Goal: Find contact information

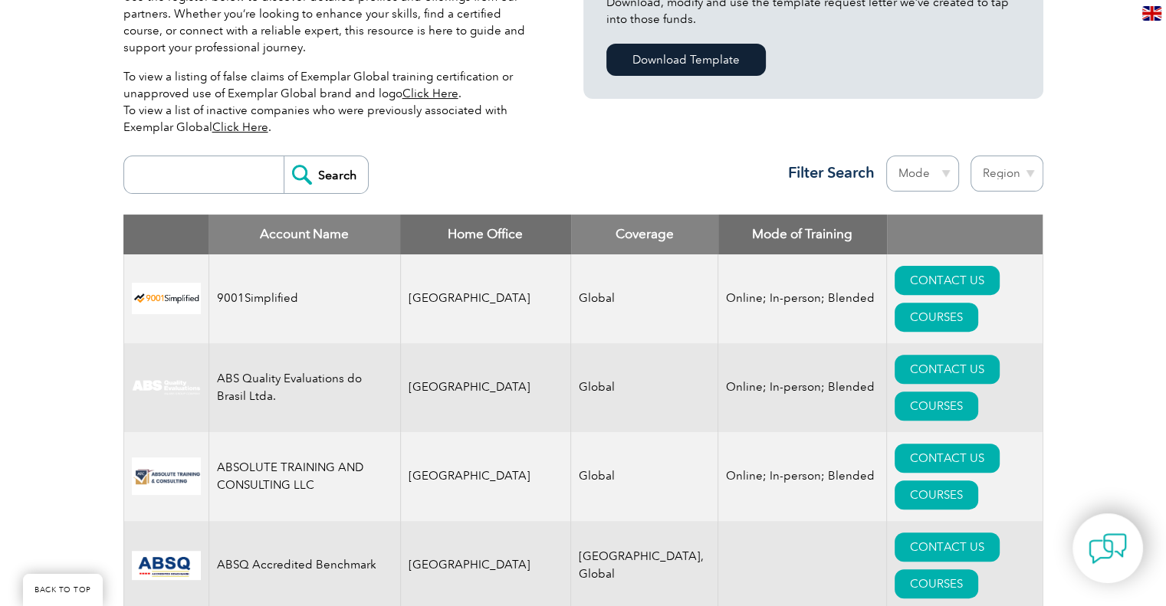
scroll to position [460, 0]
click at [267, 274] on td "9001Simplified" at bounding box center [304, 298] width 192 height 89
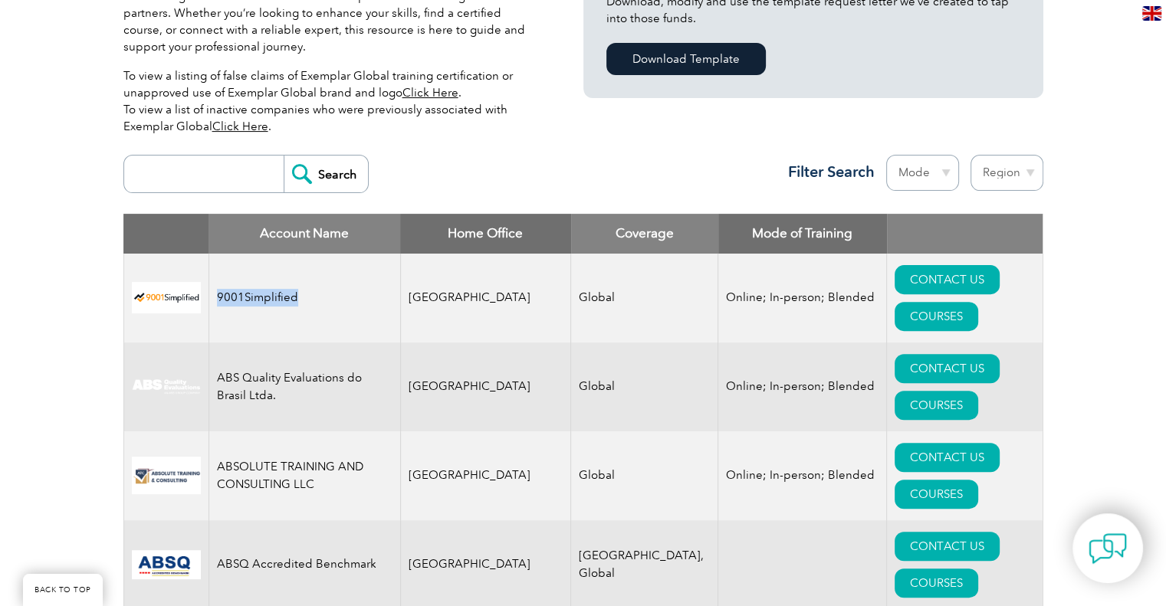
click at [267, 274] on td "9001Simplified" at bounding box center [304, 298] width 192 height 89
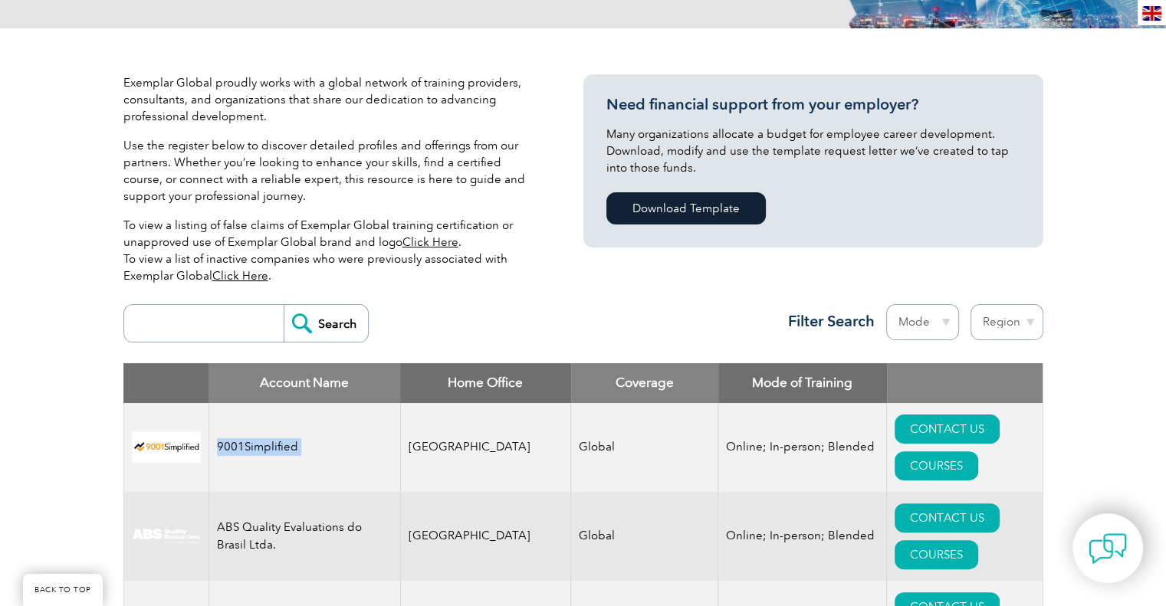
scroll to position [307, 0]
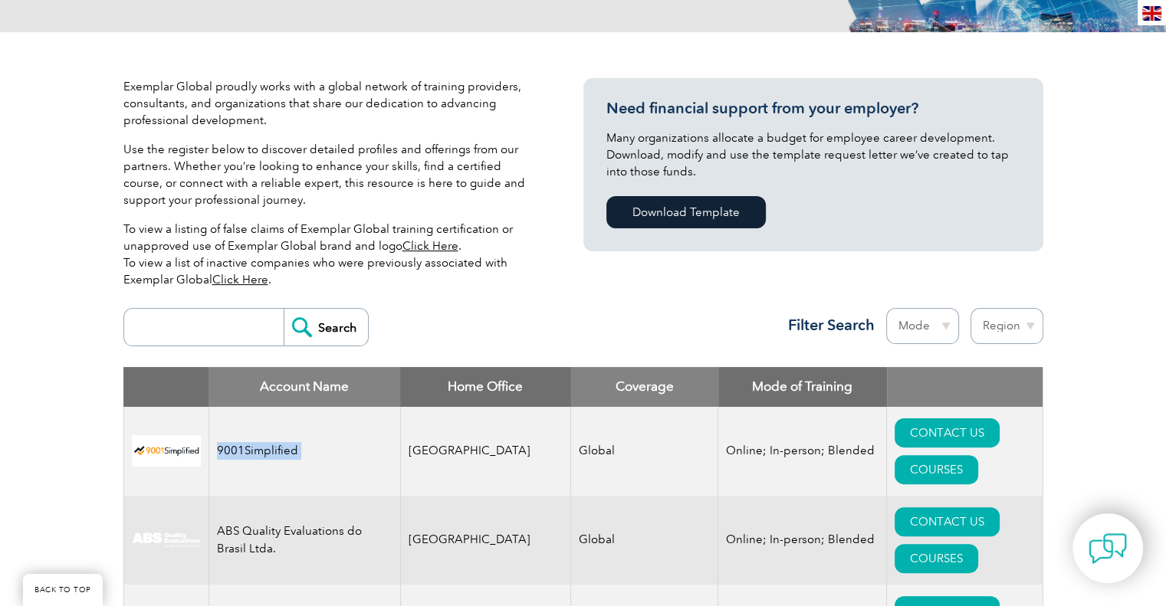
click at [224, 323] on input "search" at bounding box center [208, 327] width 152 height 37
type input "iac"
click at [337, 329] on input "Search" at bounding box center [326, 327] width 84 height 37
click at [571, 430] on td "Global" at bounding box center [644, 451] width 147 height 89
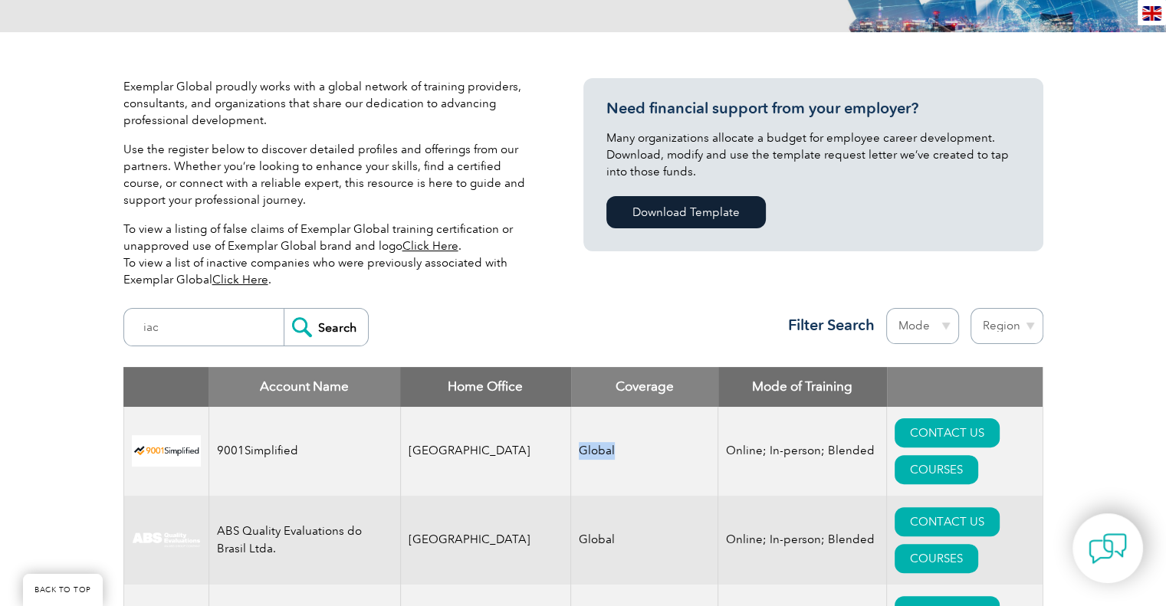
click at [571, 430] on td "Global" at bounding box center [644, 451] width 147 height 89
click at [718, 432] on td "Online; In-person; Blended" at bounding box center [802, 451] width 169 height 89
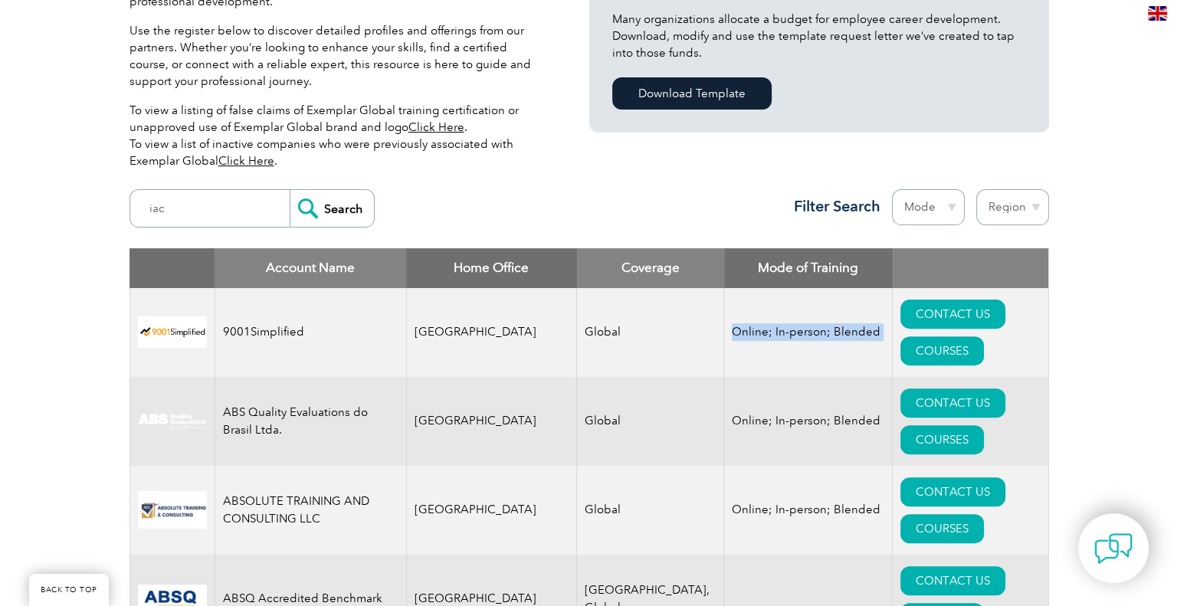
scroll to position [767, 0]
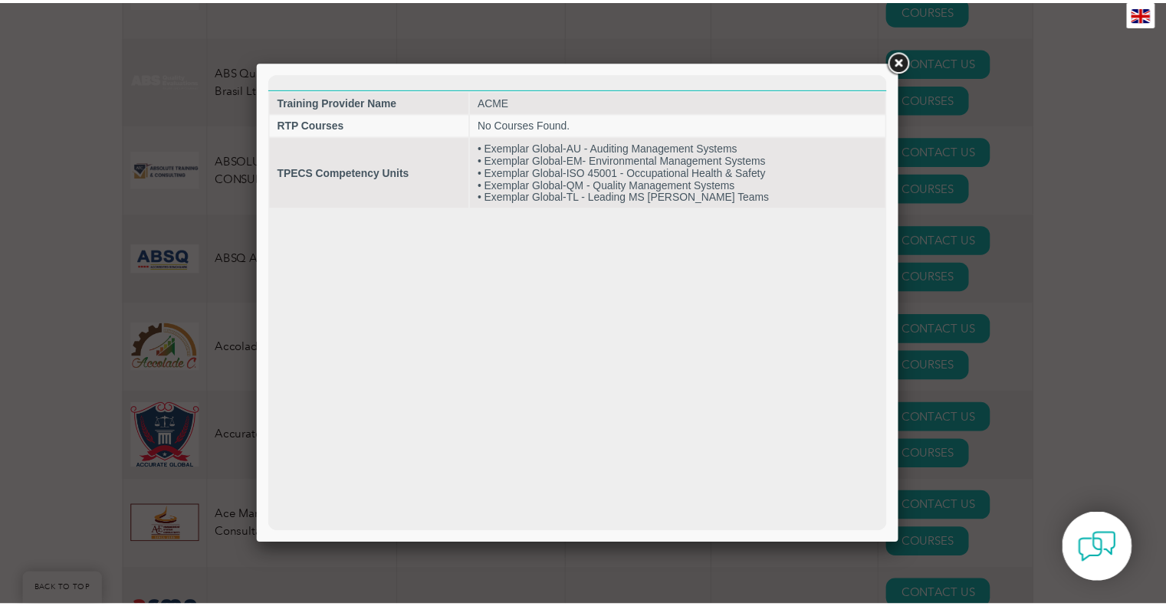
scroll to position [0, 0]
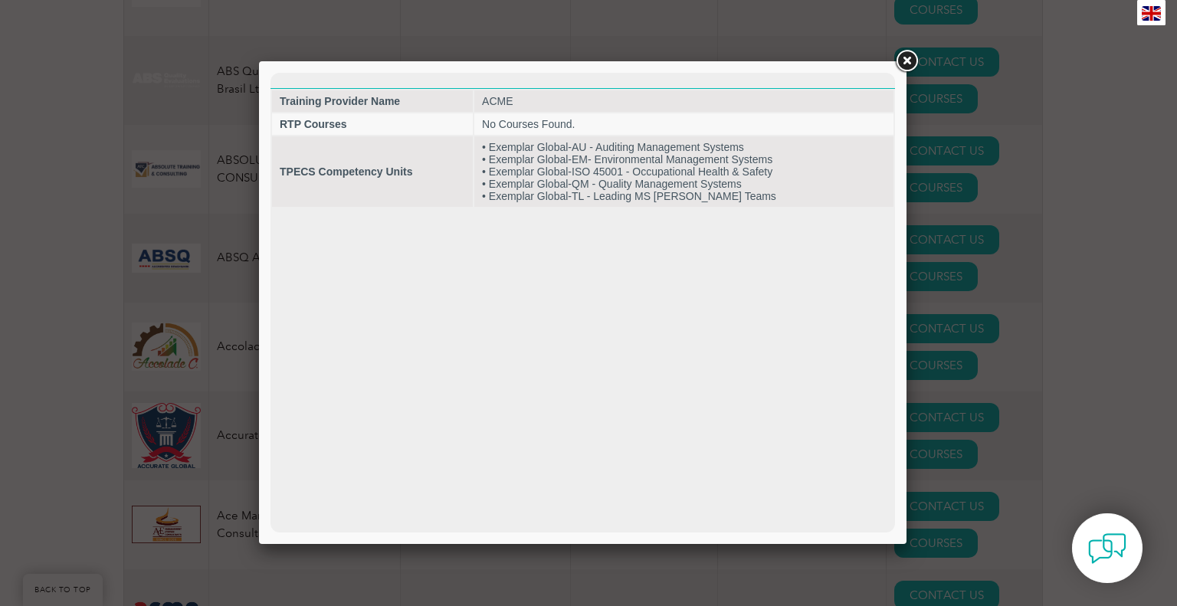
click at [908, 57] on link at bounding box center [907, 62] width 28 height 28
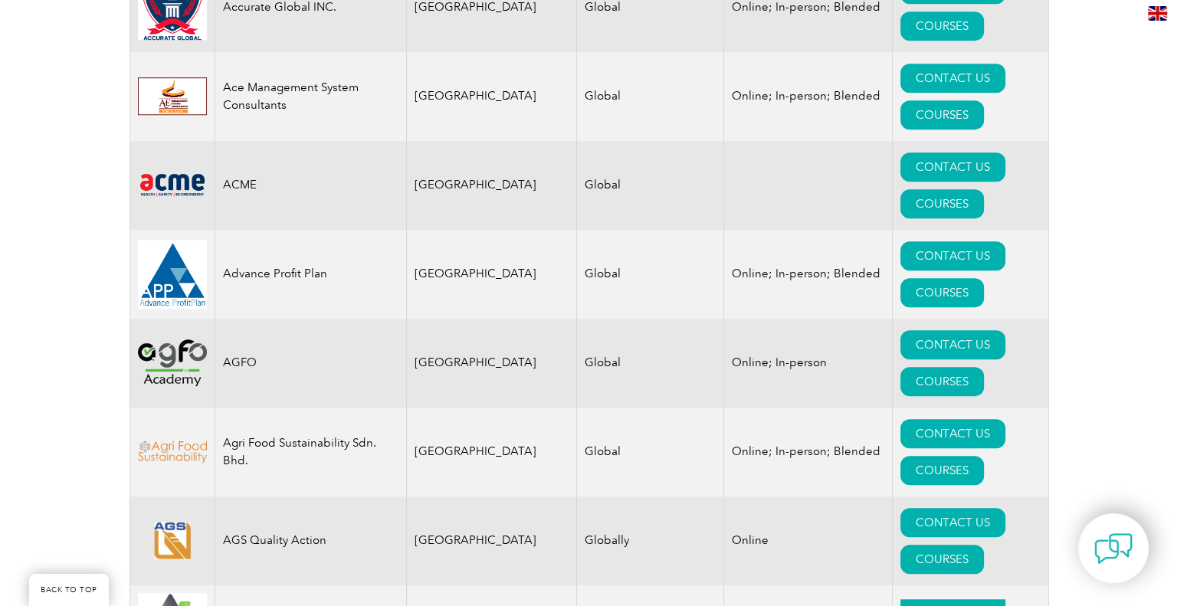
scroll to position [1226, 0]
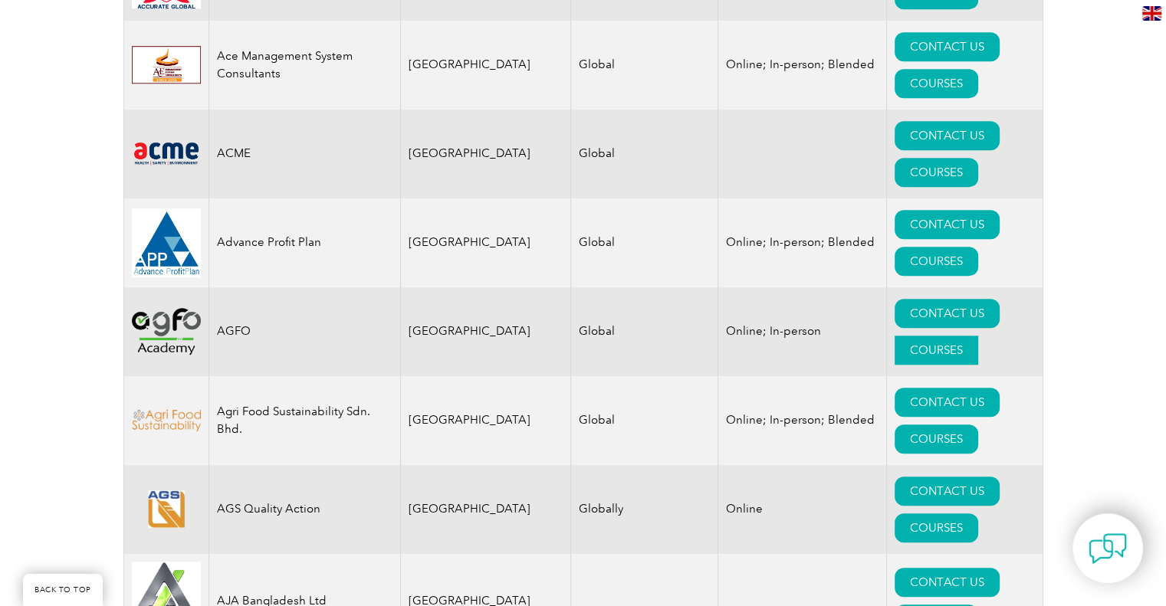
click at [978, 336] on link "COURSES" at bounding box center [937, 350] width 84 height 29
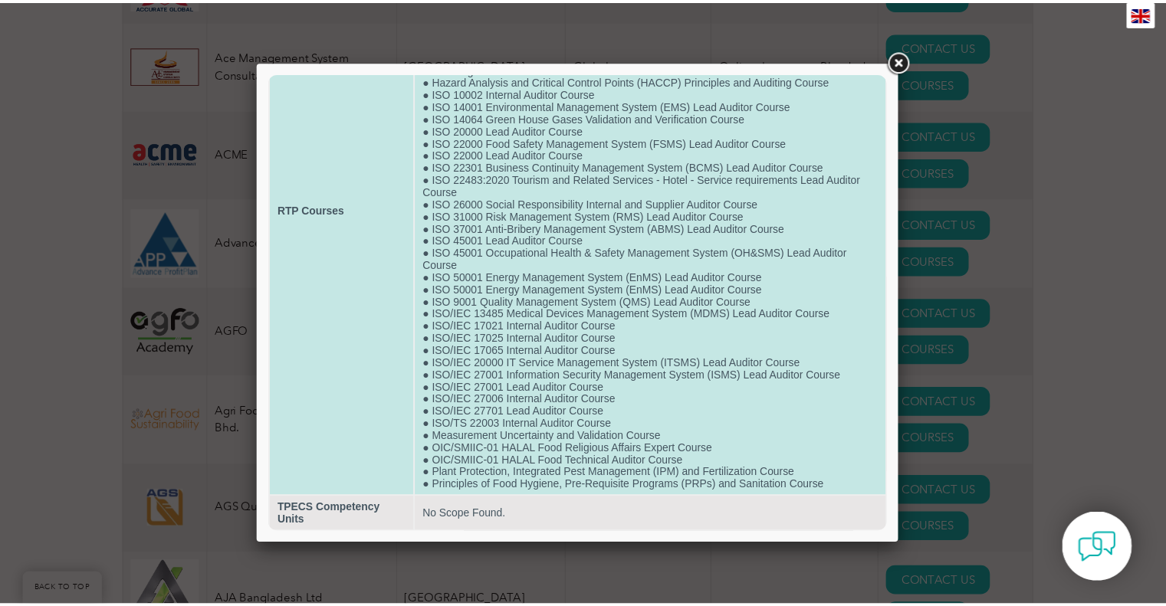
scroll to position [219, 0]
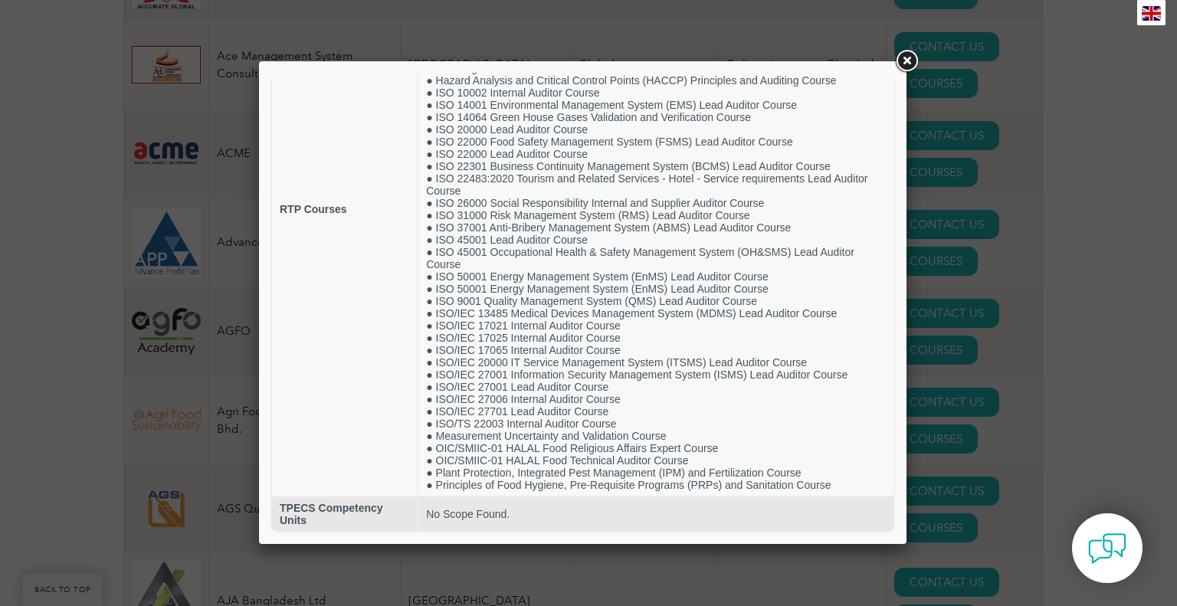
click at [1003, 195] on div at bounding box center [588, 303] width 1177 height 606
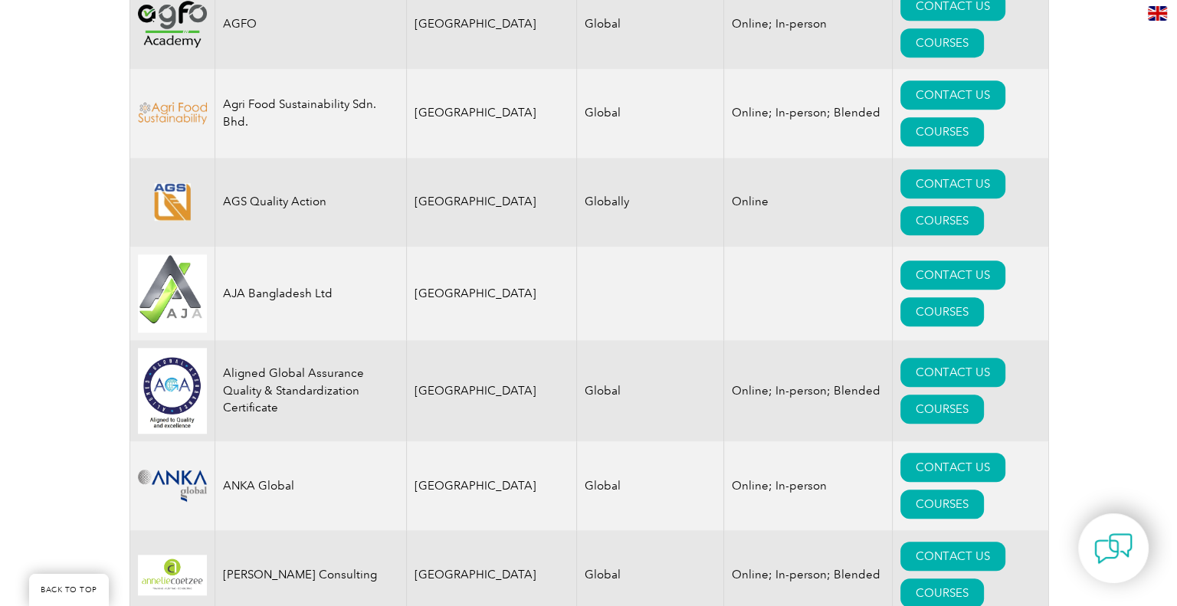
scroll to position [1610, 0]
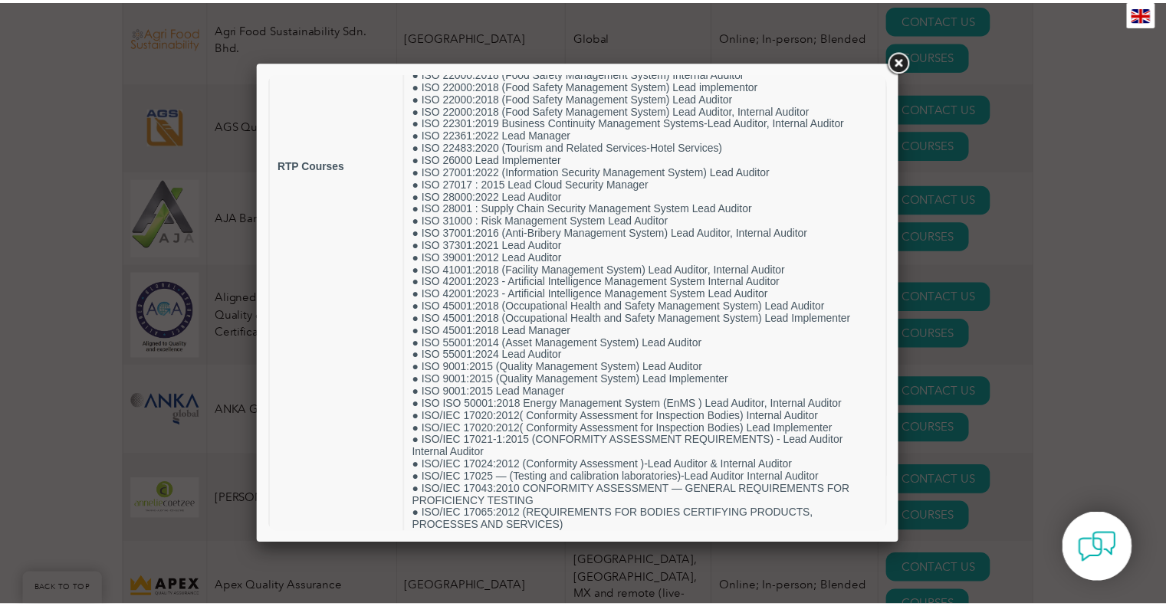
scroll to position [383, 0]
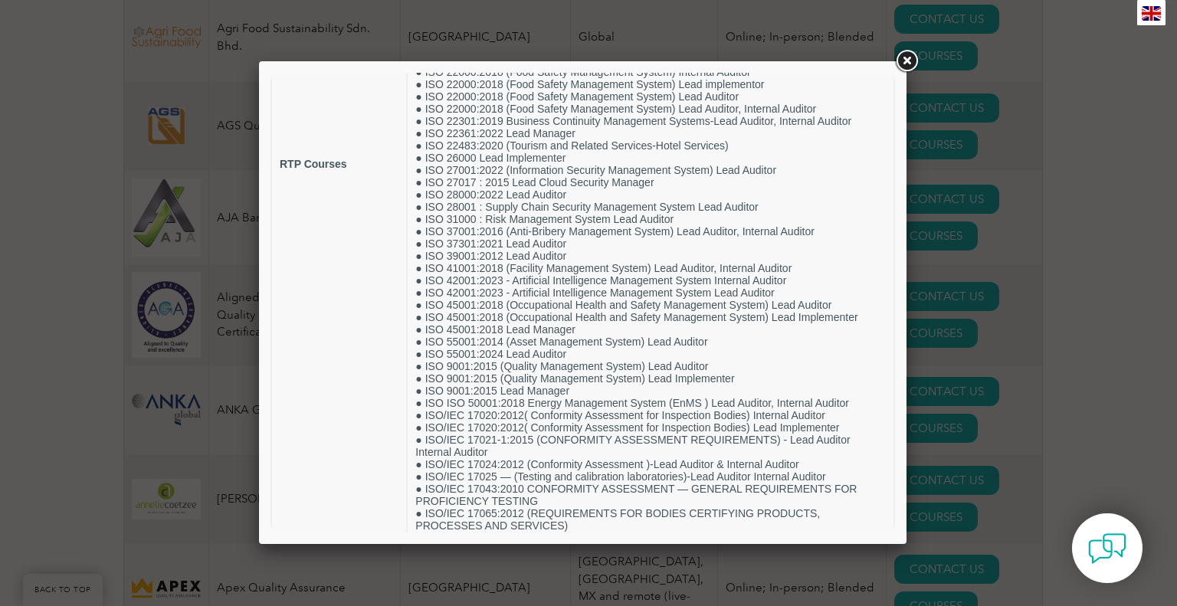
click at [1087, 235] on div at bounding box center [588, 303] width 1177 height 606
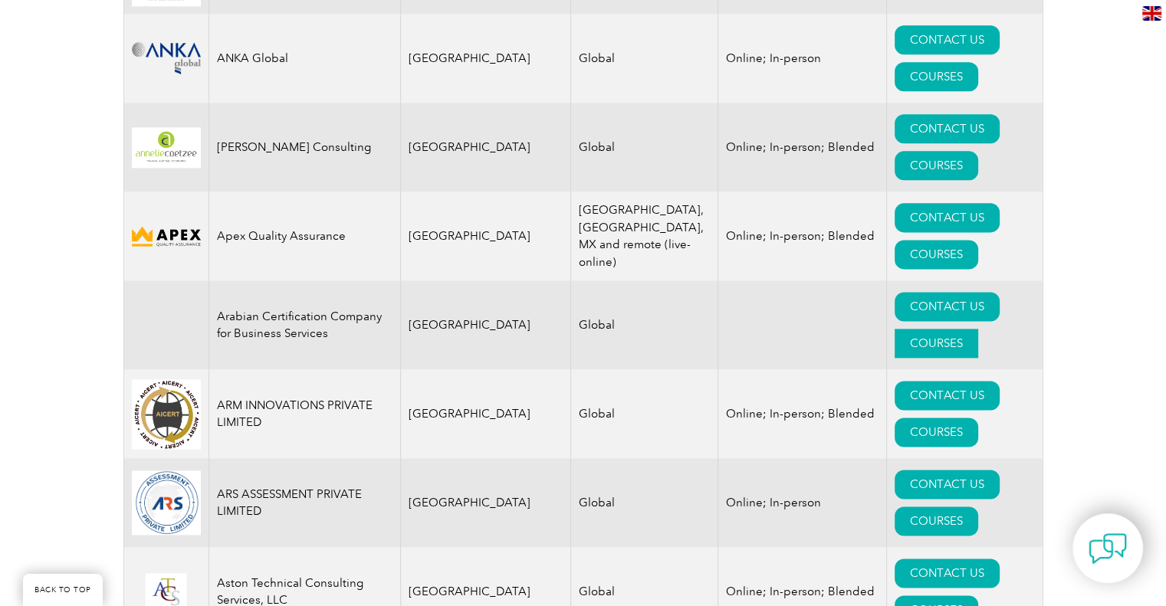
scroll to position [1993, 0]
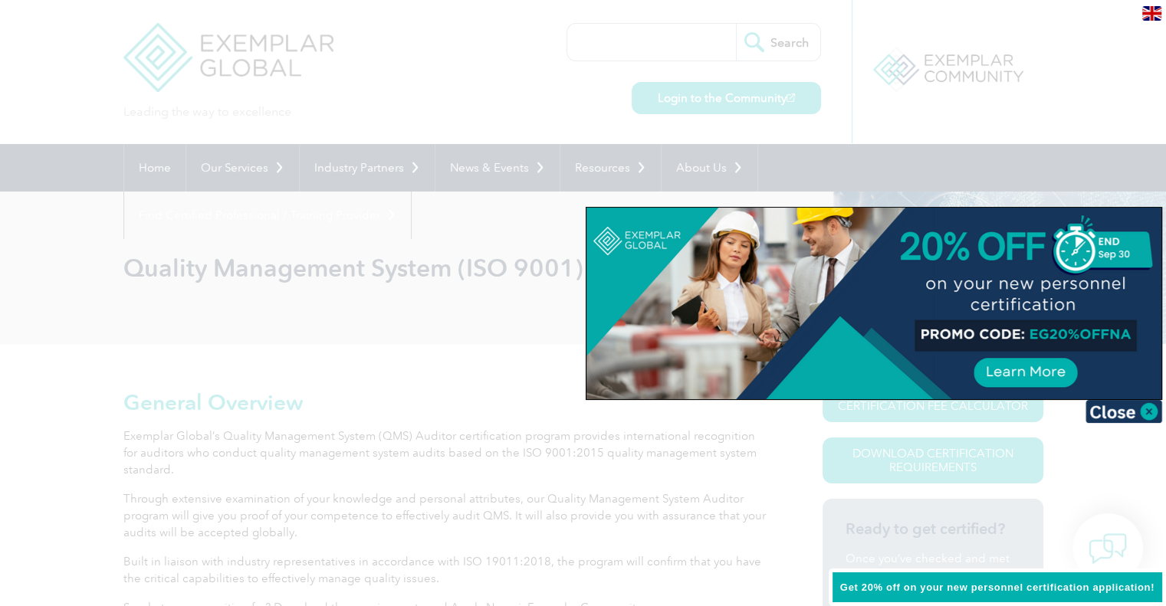
click at [961, 460] on div at bounding box center [583, 303] width 1166 height 606
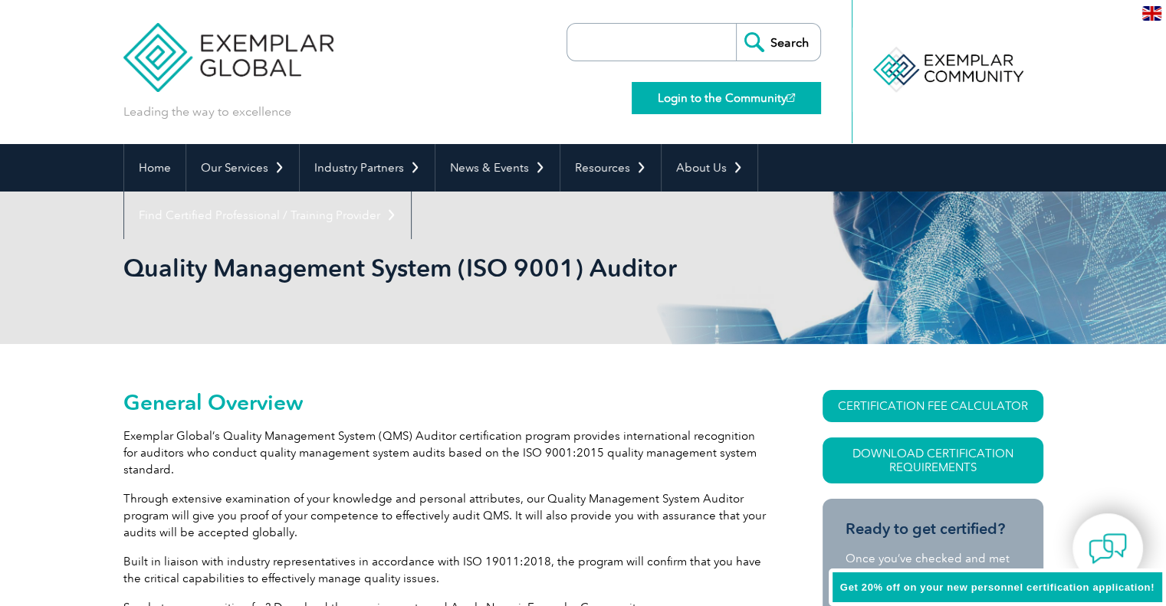
click at [722, 103] on link "Login to the Community" at bounding box center [726, 98] width 189 height 32
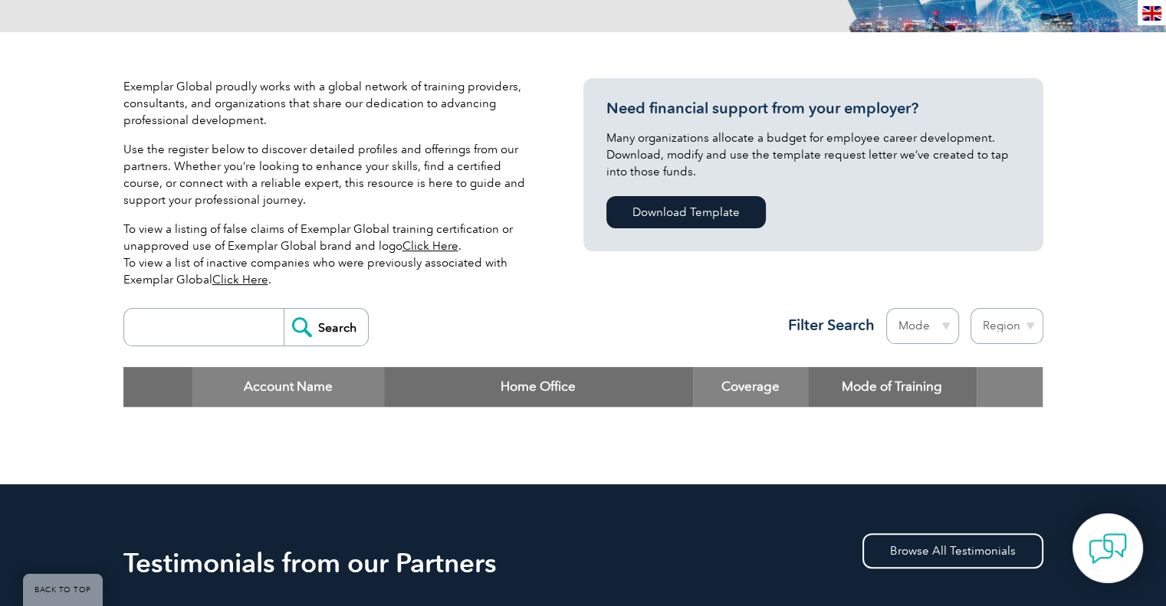
scroll to position [307, 0]
click at [208, 324] on input "search" at bounding box center [208, 327] width 152 height 37
type input "ideal"
click at [304, 321] on input "Search" at bounding box center [326, 327] width 84 height 37
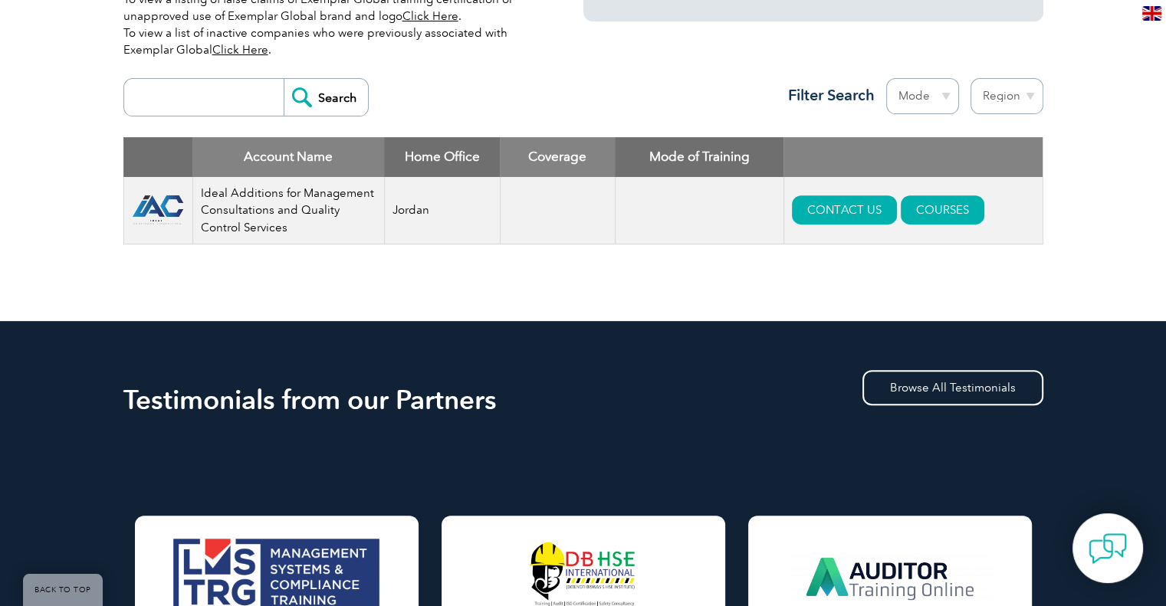
scroll to position [383, 0]
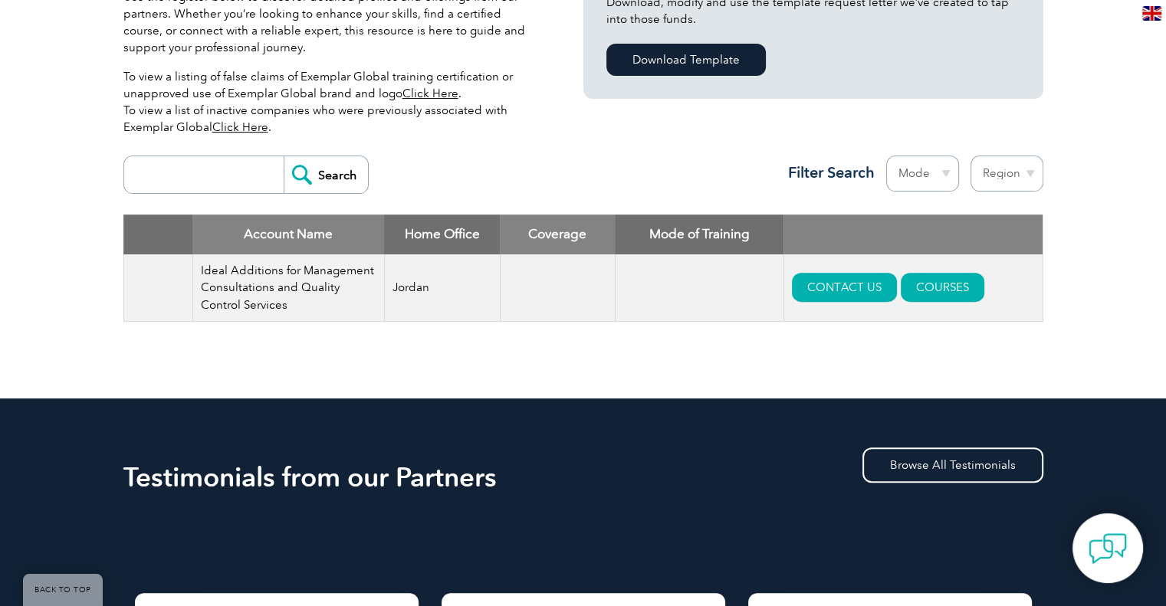
scroll to position [460, 0]
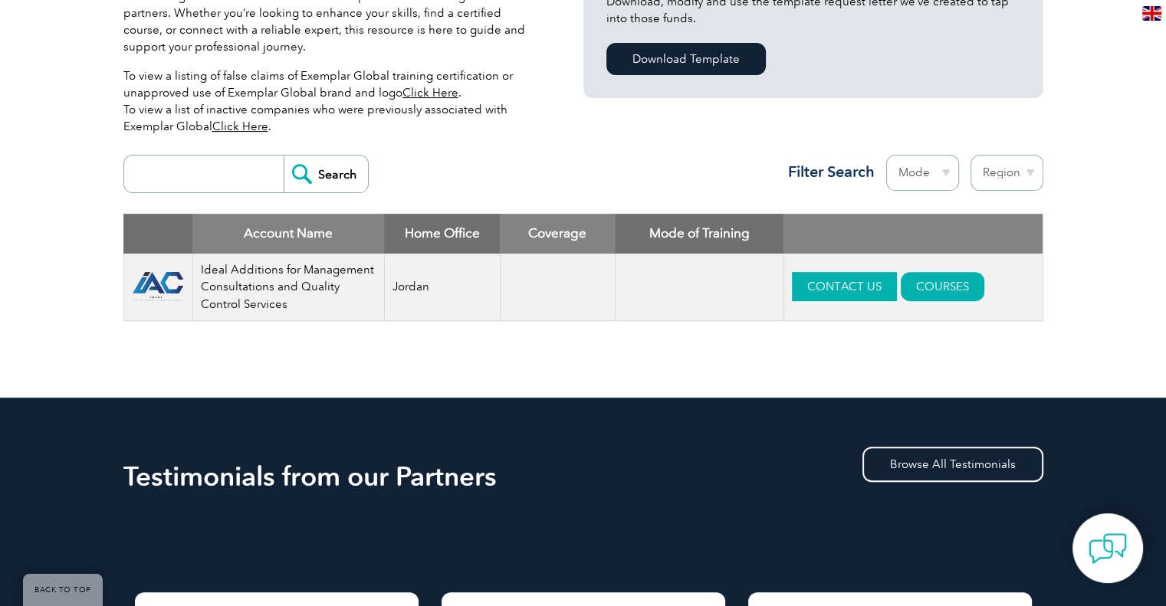
click at [835, 284] on link "CONTACT US" at bounding box center [844, 286] width 105 height 29
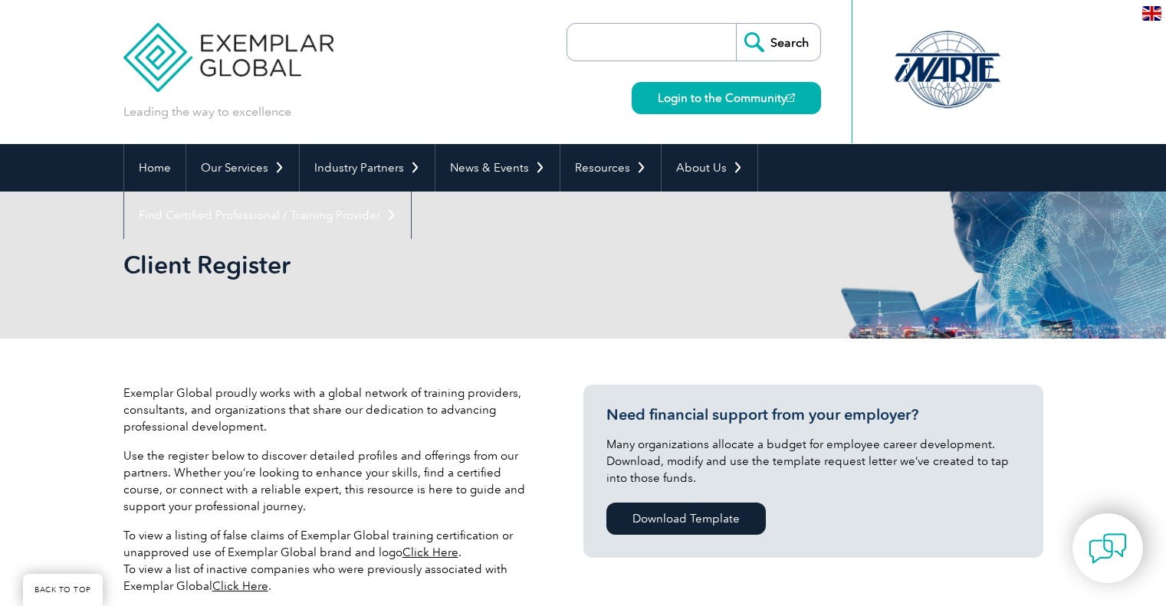
scroll to position [350, 0]
